Goal: Task Accomplishment & Management: Use online tool/utility

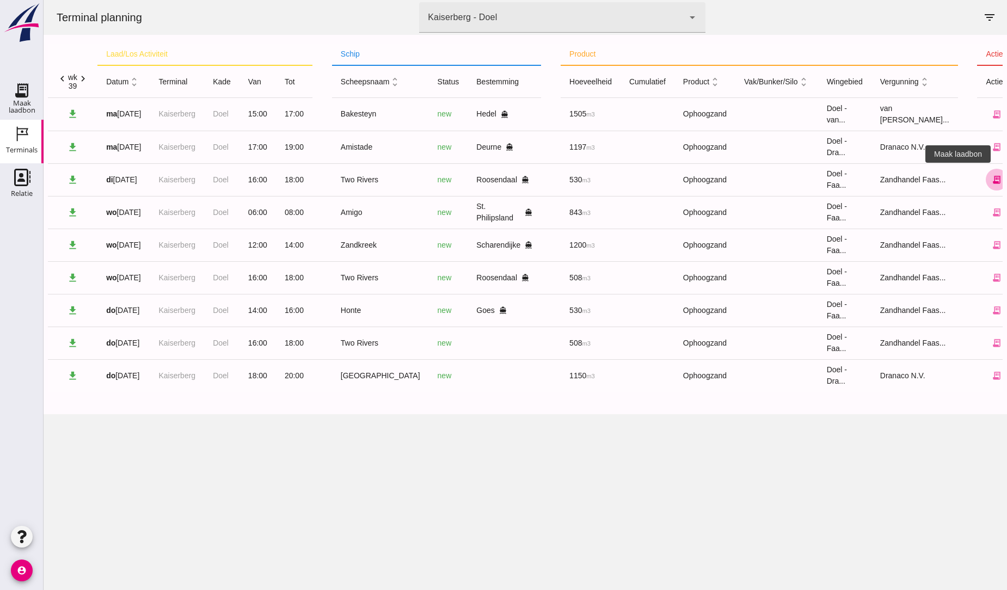
click at [986, 186] on button "receipt_long" at bounding box center [997, 180] width 22 height 22
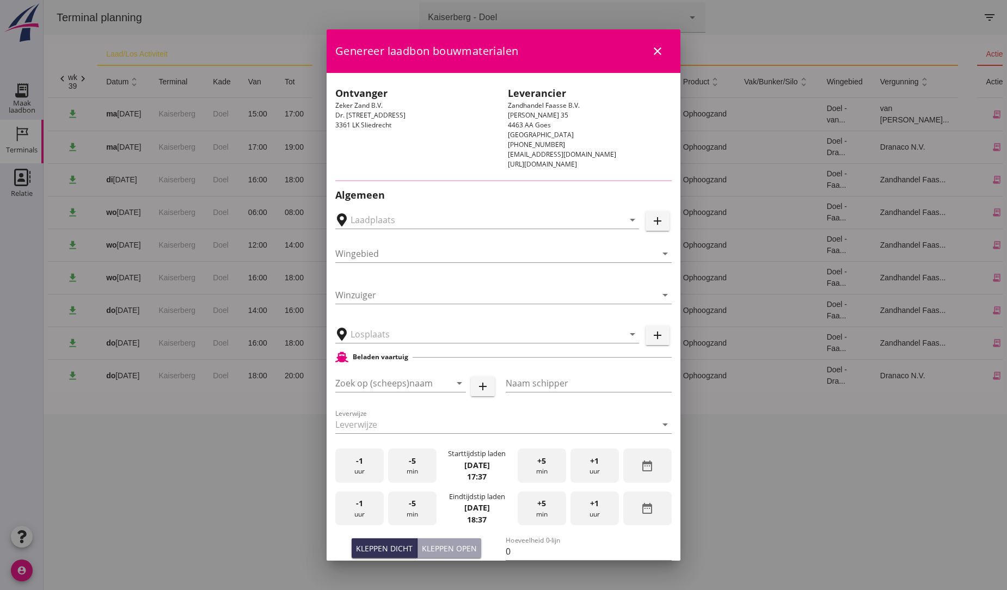
type input "Breure Grondwerken, [GEOGRAPHIC_DATA]"
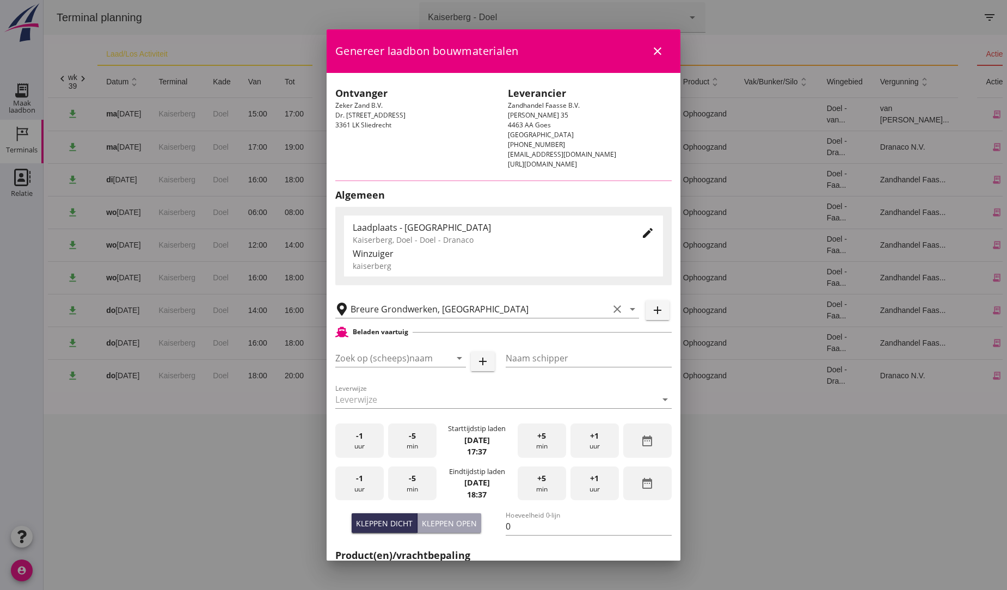
type input "Two Rivers"
type input "[PERSON_NAME]"
type input "539"
type input "Ophoogzand (6120)"
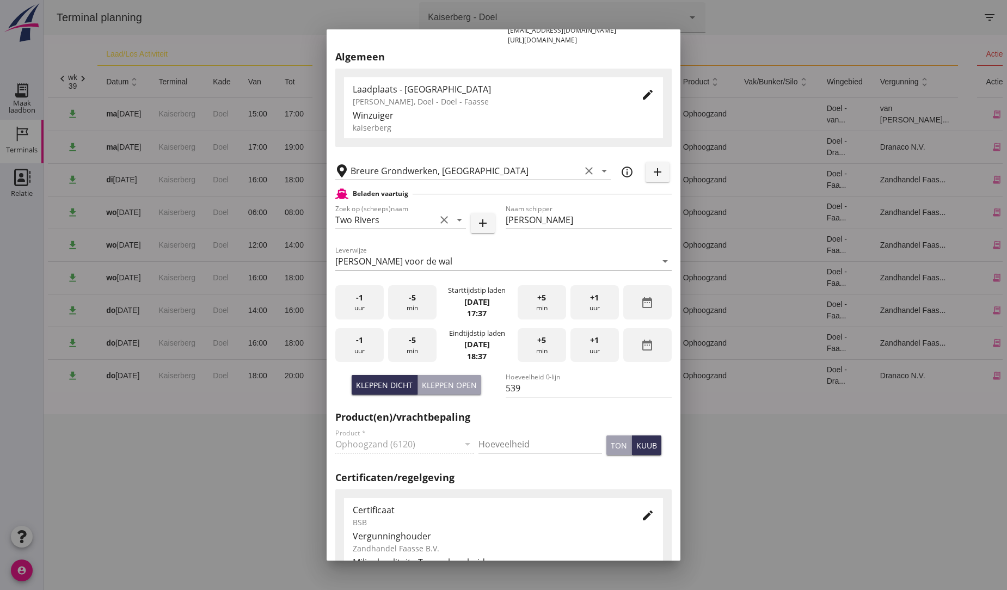
scroll to position [242, 0]
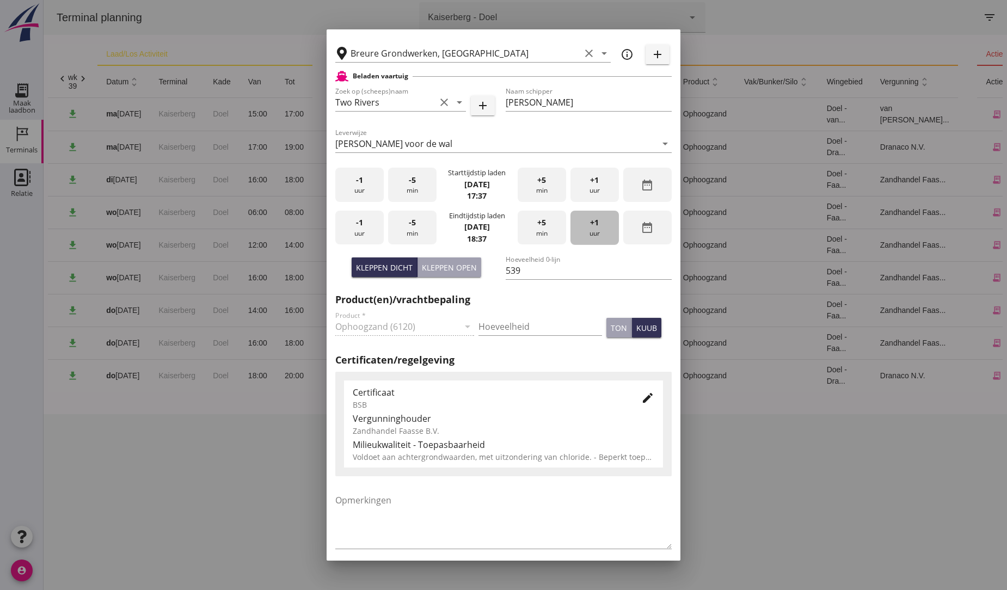
click at [590, 225] on span "+1" at bounding box center [594, 223] width 9 height 12
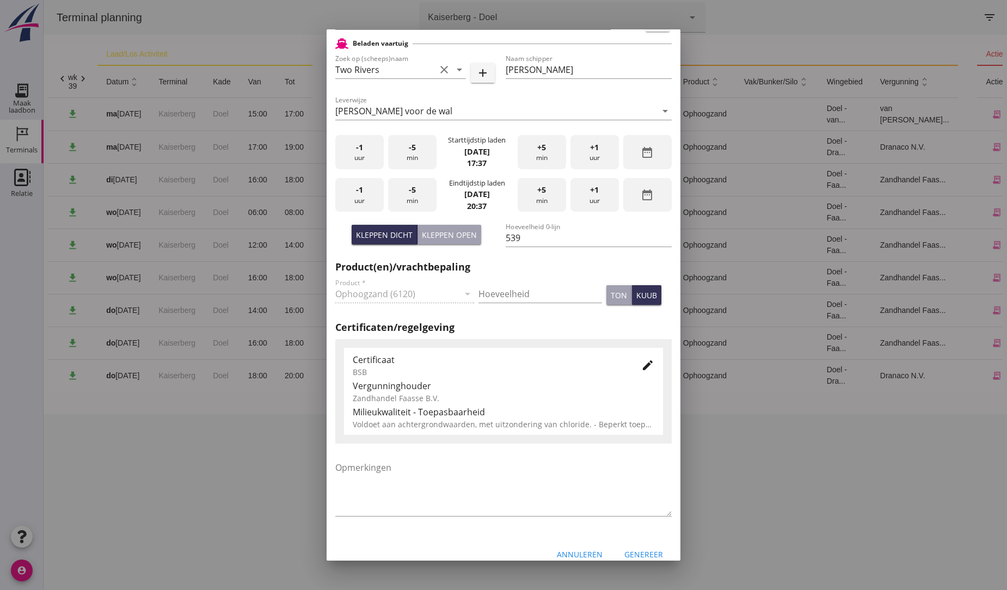
scroll to position [288, 0]
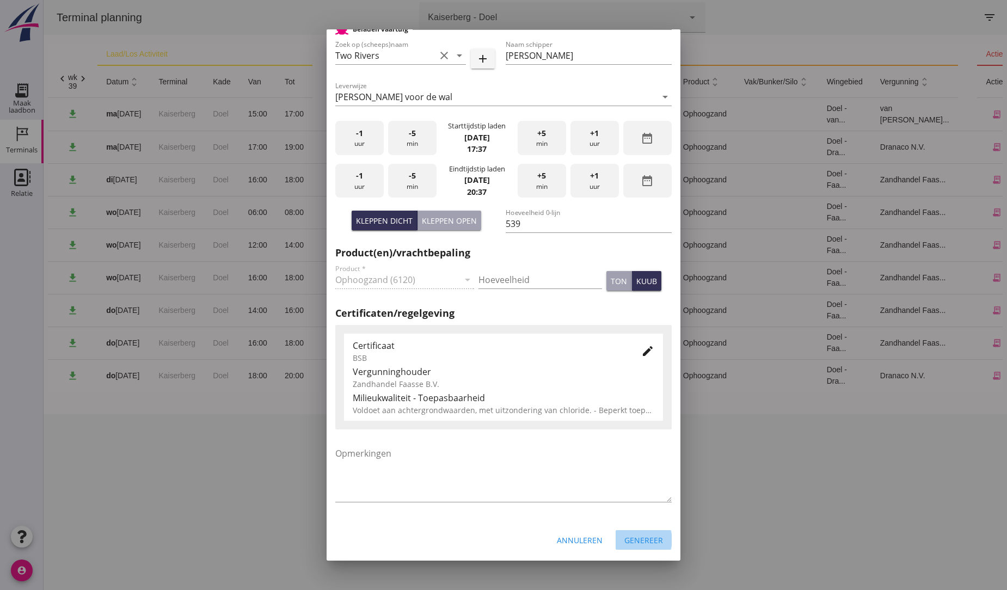
click at [644, 539] on div "Genereer" at bounding box center [643, 539] width 39 height 11
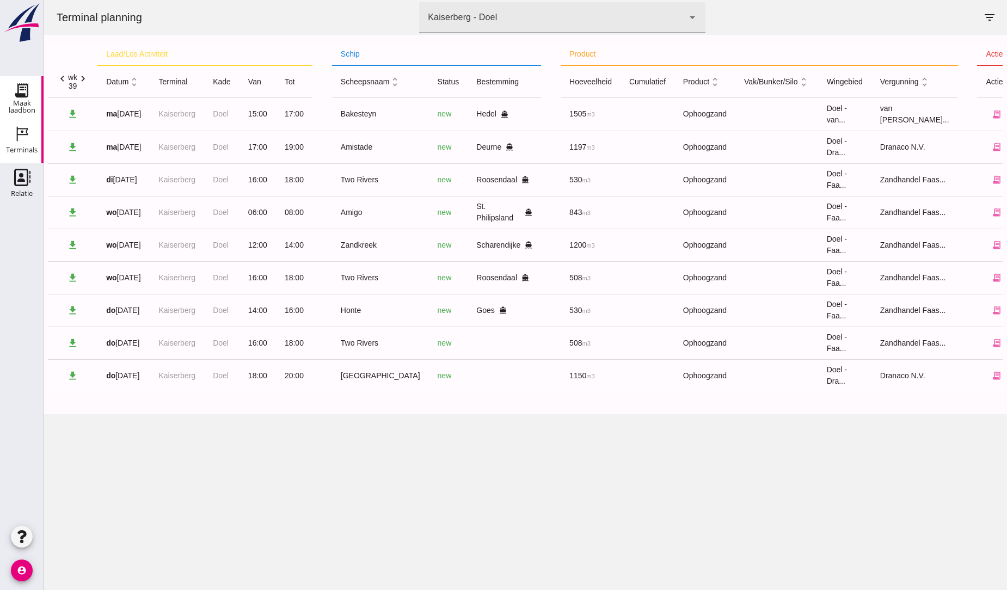
click at [23, 94] on use at bounding box center [21, 90] width 17 height 17
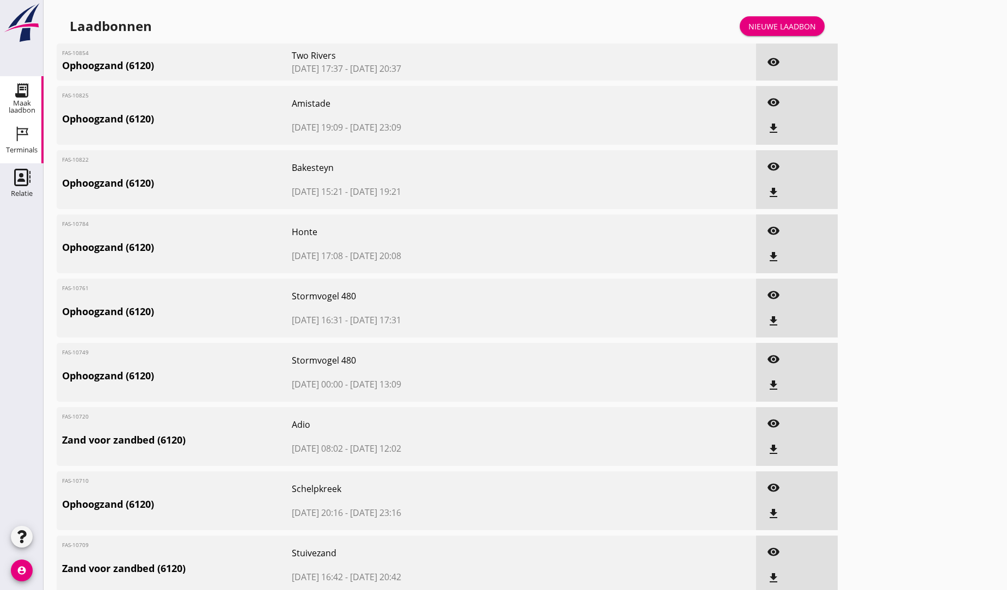
click at [28, 132] on icon "Terminals" at bounding box center [21, 133] width 17 height 17
